Goal: Information Seeking & Learning: Learn about a topic

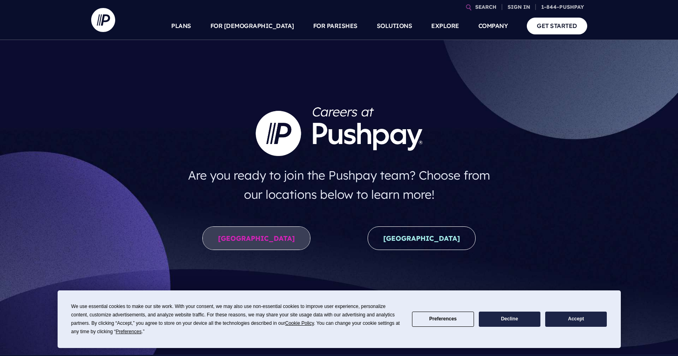
click at [275, 240] on link "United States" at bounding box center [256, 238] width 108 height 24
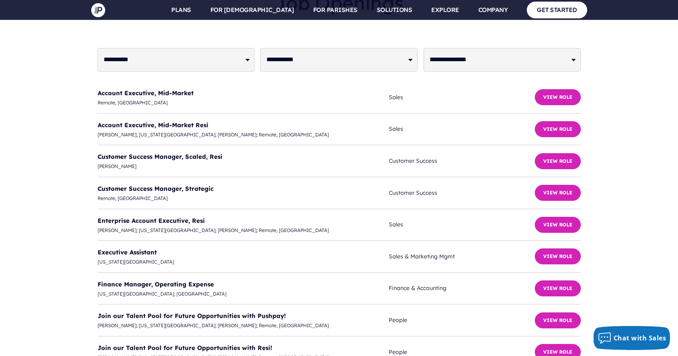
scroll to position [1977, 0]
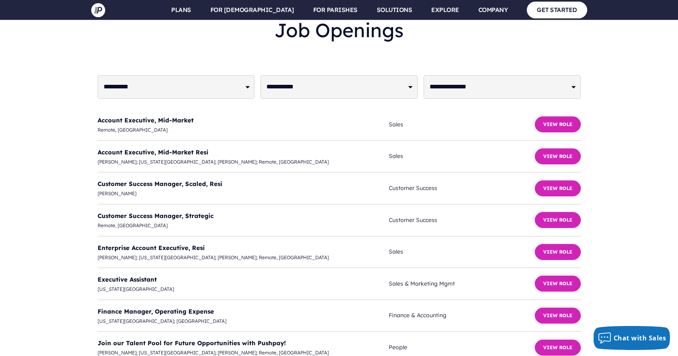
click at [57, 164] on div "**********" at bounding box center [338, 346] width 665 height 669
click at [141, 244] on link "Enterprise Account Executive, Resi" at bounding box center [151, 248] width 107 height 8
